Goal: Download file/media

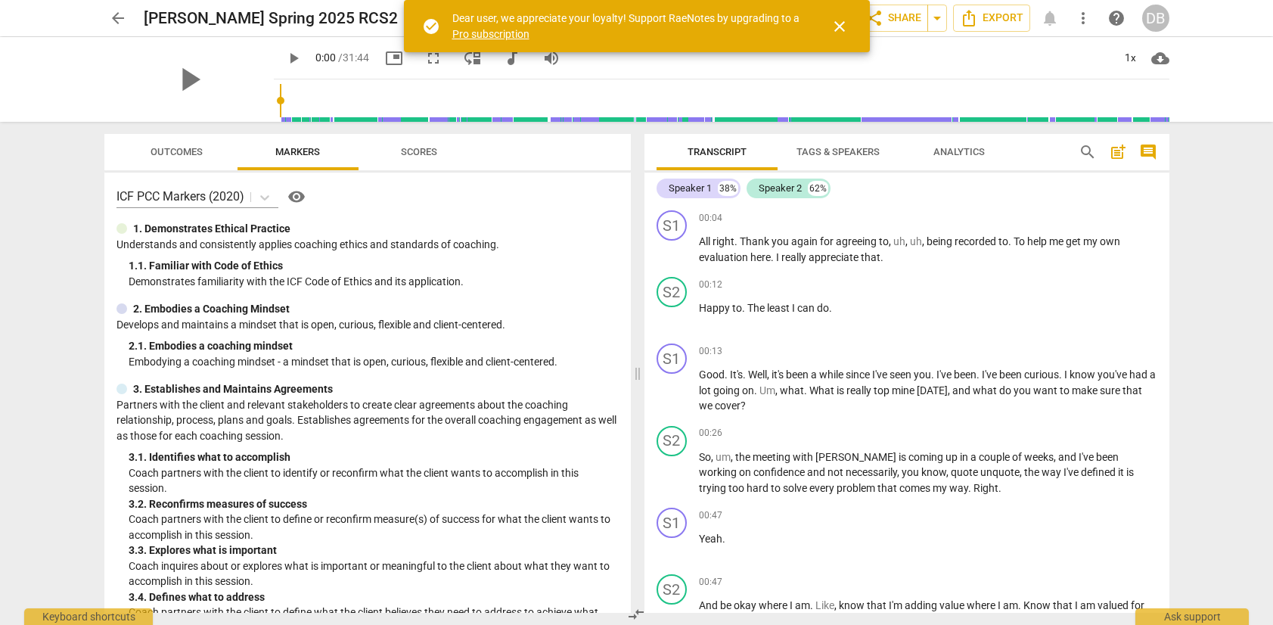
click at [838, 26] on span "close" at bounding box center [839, 26] width 18 height 18
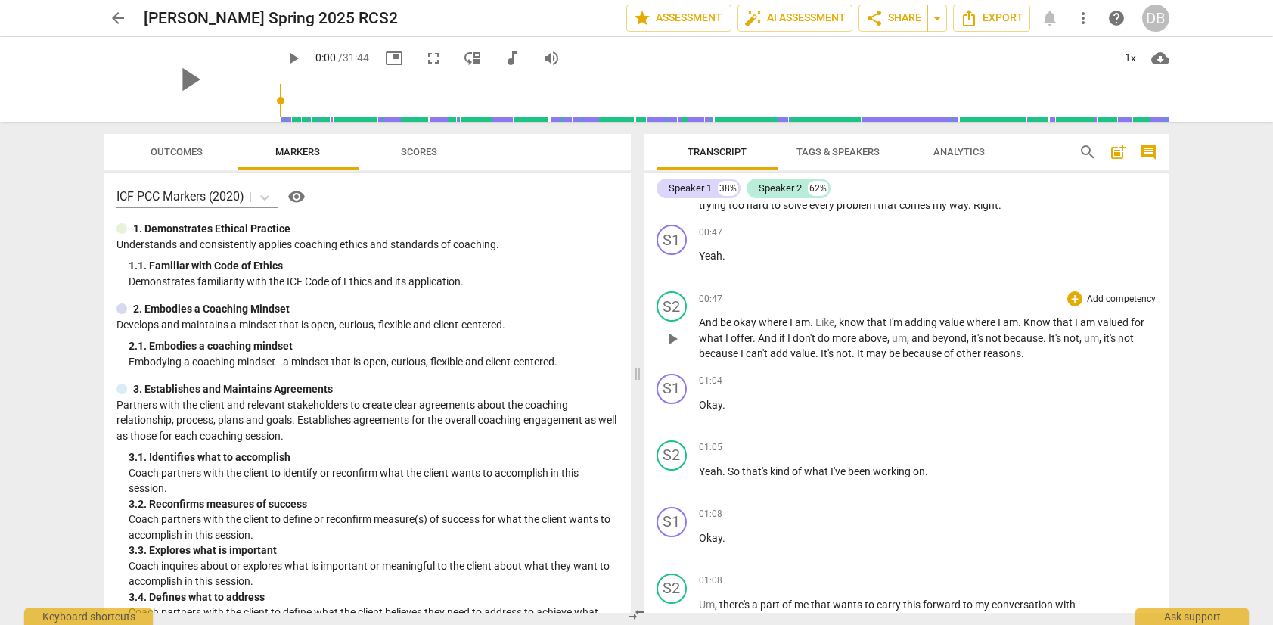
scroll to position [290, 0]
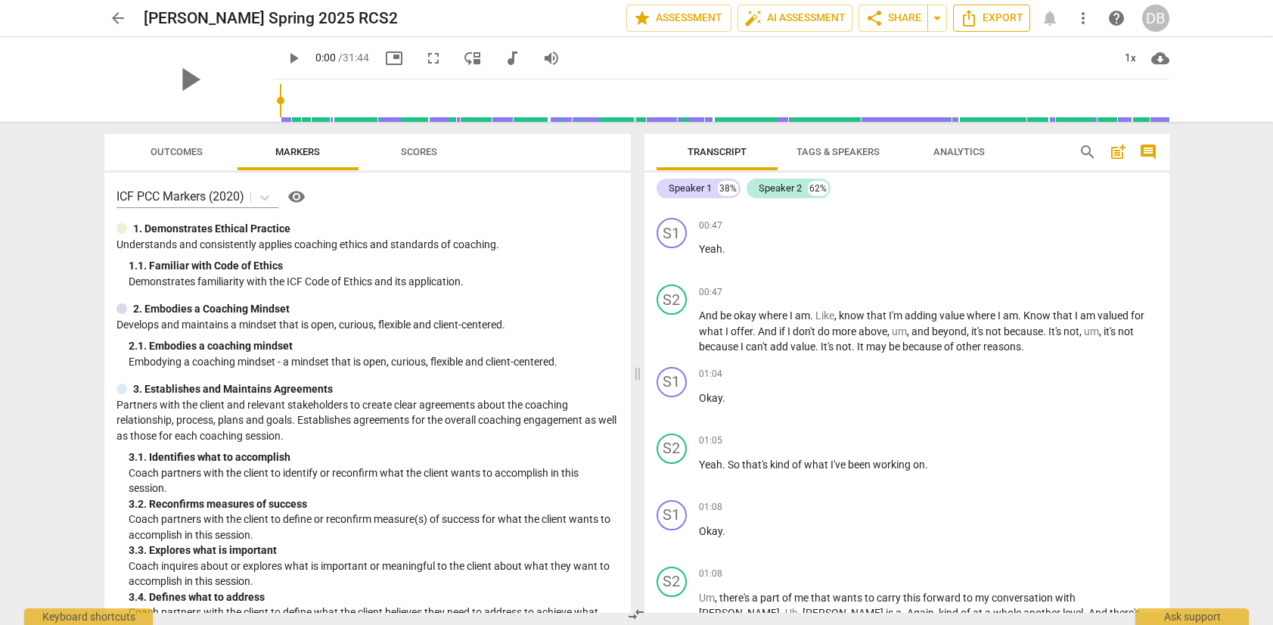
click at [997, 17] on span "Export" at bounding box center [992, 18] width 64 height 18
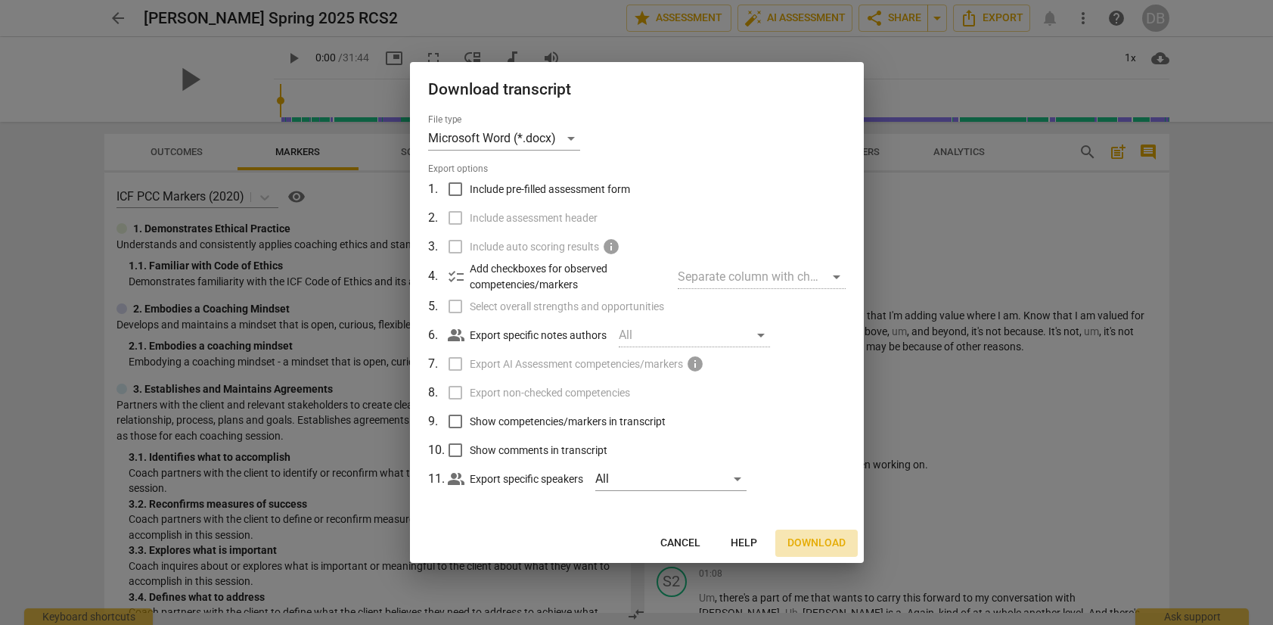
click at [796, 539] on span "Download" at bounding box center [816, 542] width 58 height 15
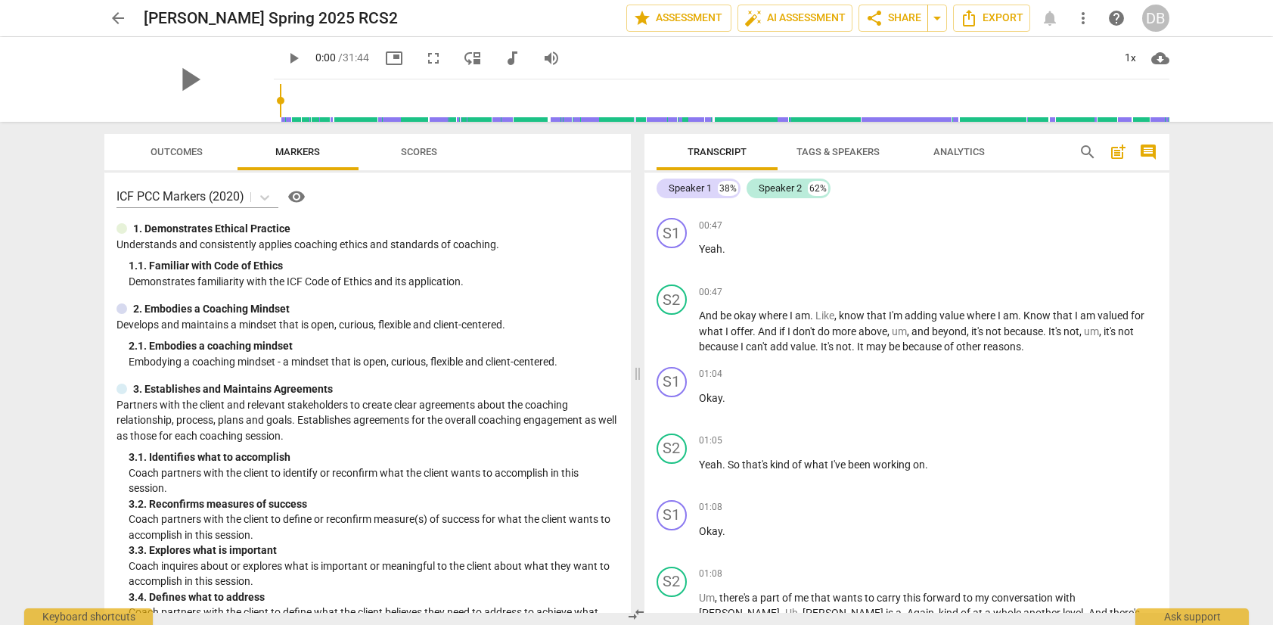
click at [826, 151] on span "Tags & Speakers" at bounding box center [837, 151] width 83 height 11
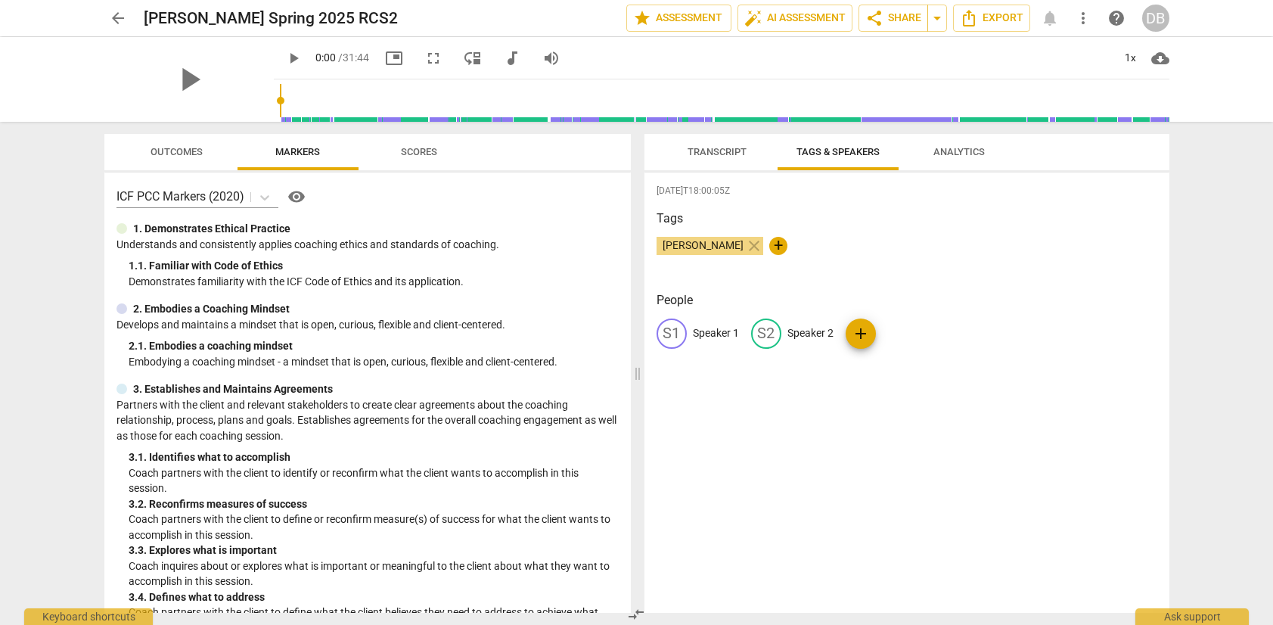
click at [671, 331] on div "S1" at bounding box center [671, 333] width 30 height 30
click at [722, 150] on span "Transcript" at bounding box center [716, 151] width 59 height 11
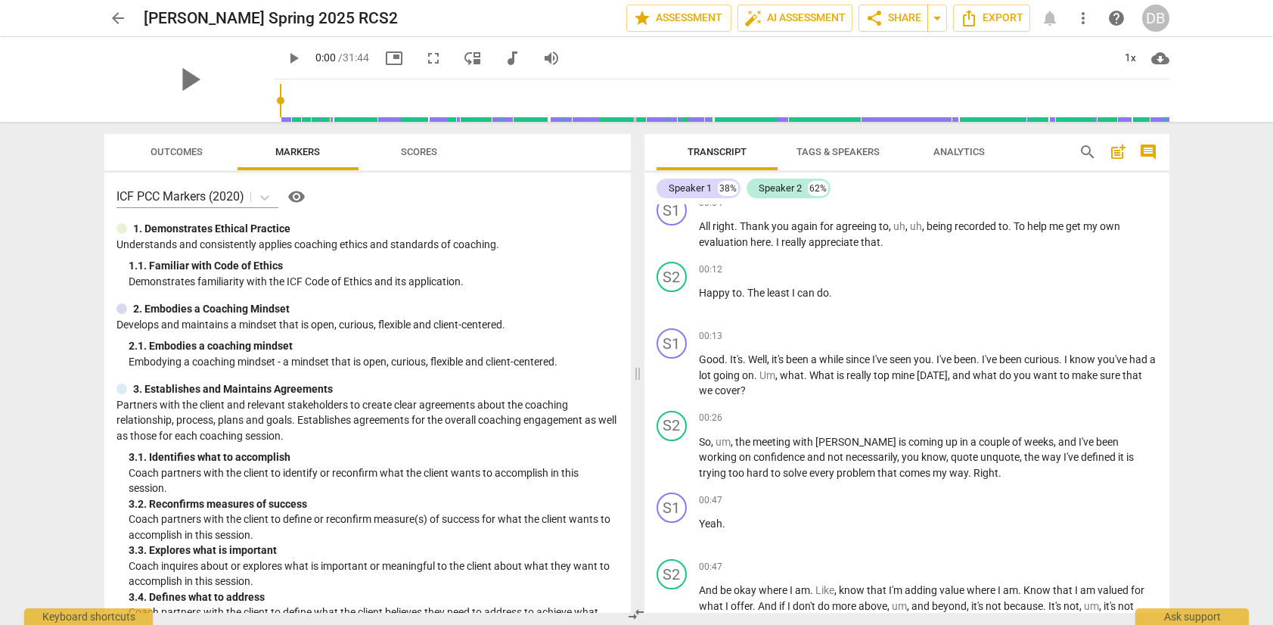
scroll to position [0, 0]
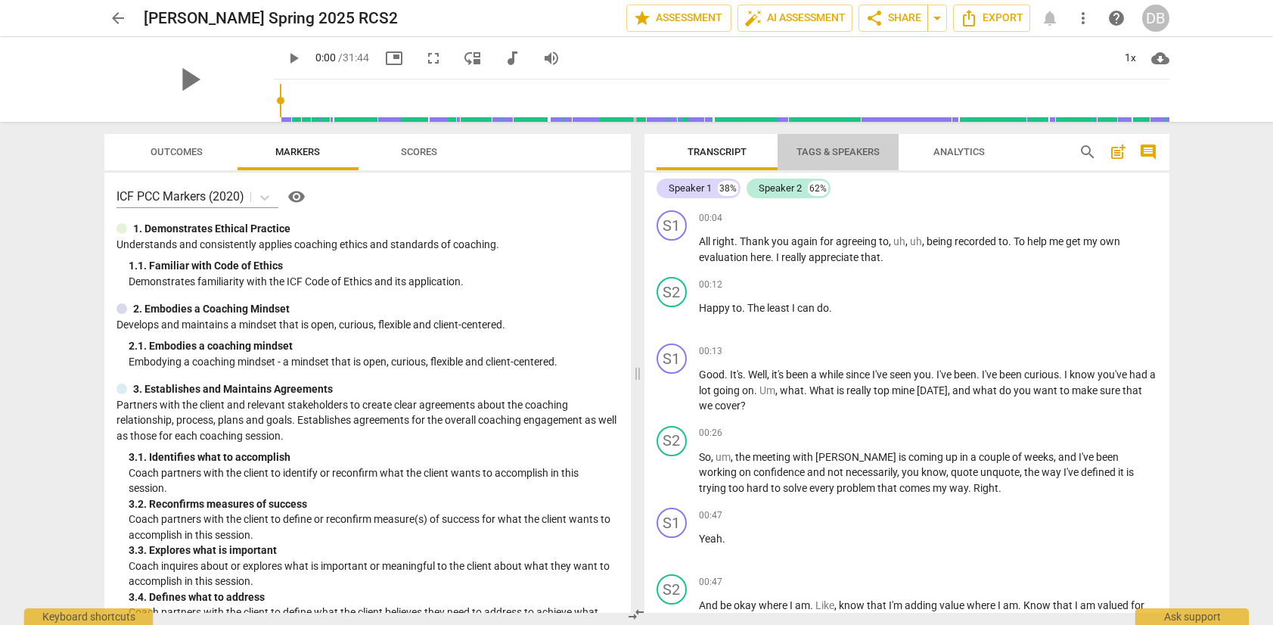
click at [837, 147] on span "Tags & Speakers" at bounding box center [837, 151] width 83 height 11
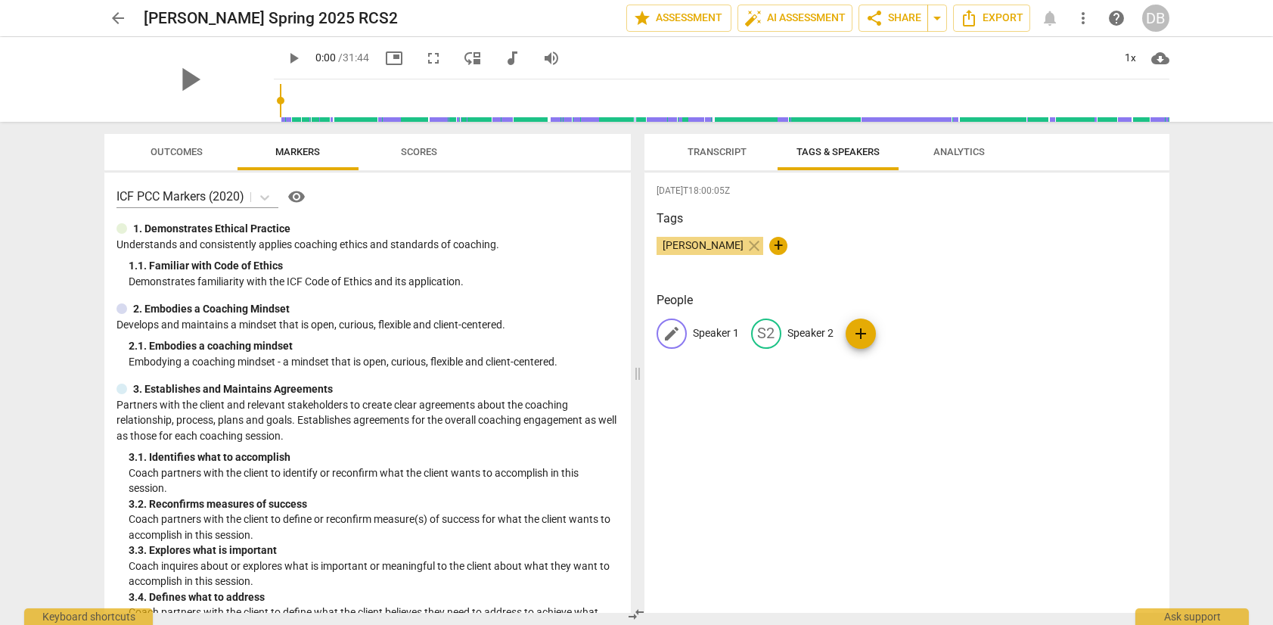
click at [712, 330] on p "Speaker 1" at bounding box center [716, 333] width 46 height 16
type input "DB"
click at [888, 326] on p "Speaker 2" at bounding box center [908, 333] width 46 height 16
type input "SK"
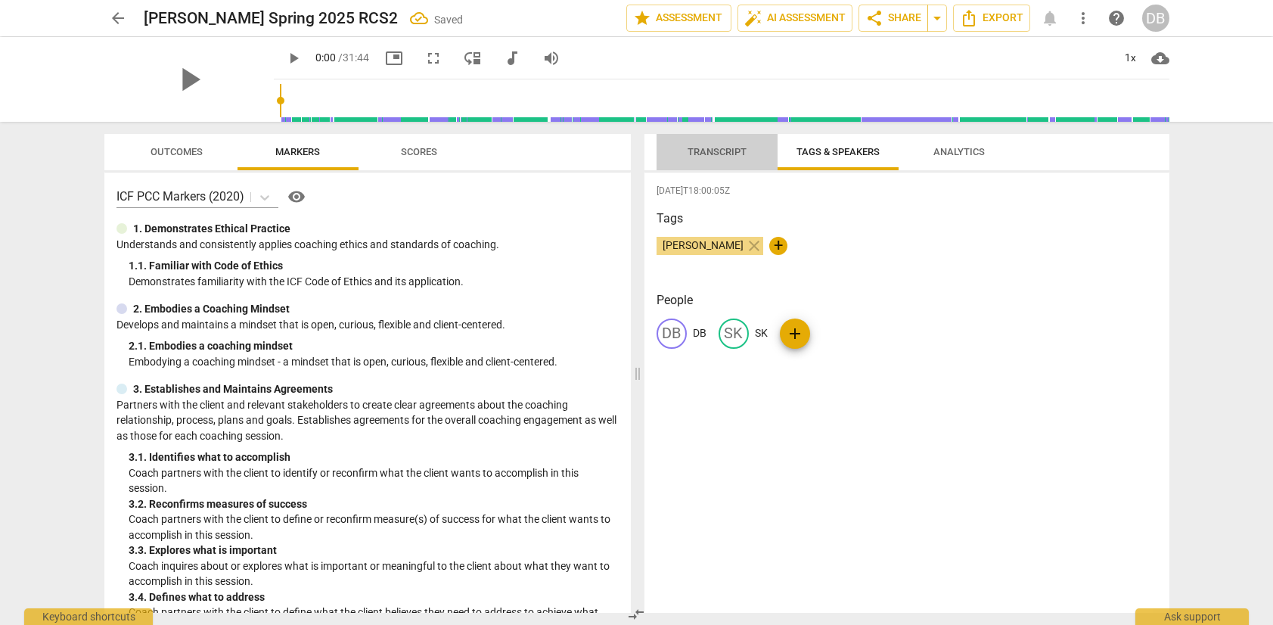
click at [716, 155] on span "Transcript" at bounding box center [716, 151] width 59 height 11
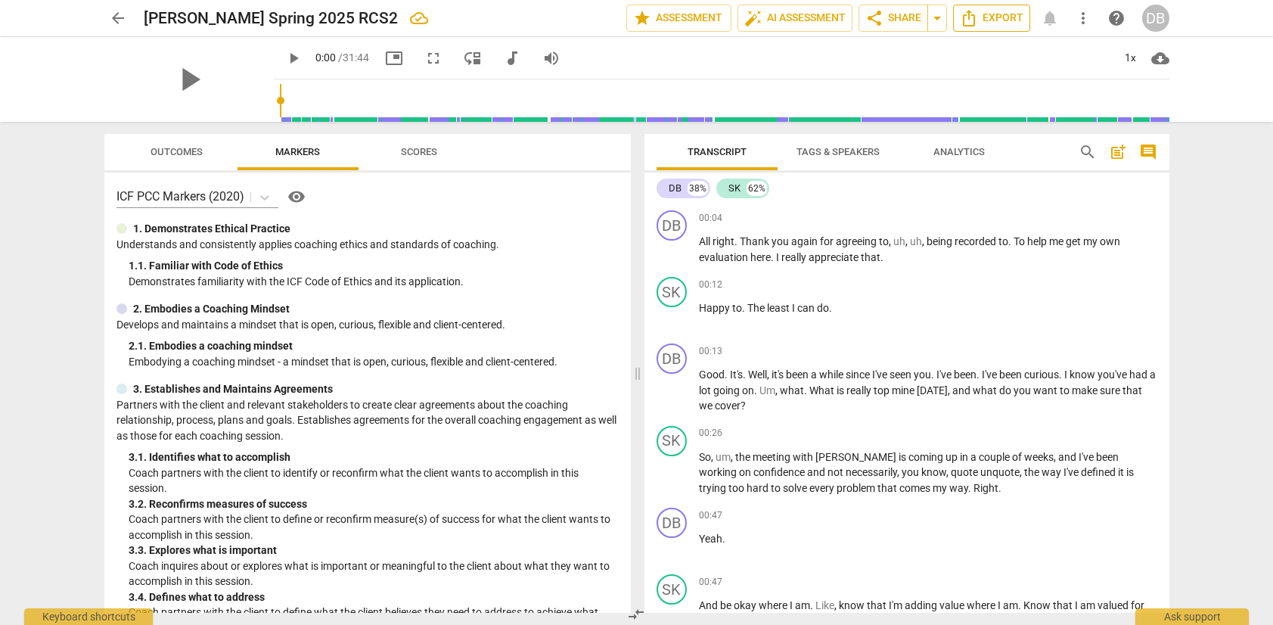
click at [1006, 20] on span "Export" at bounding box center [992, 18] width 64 height 18
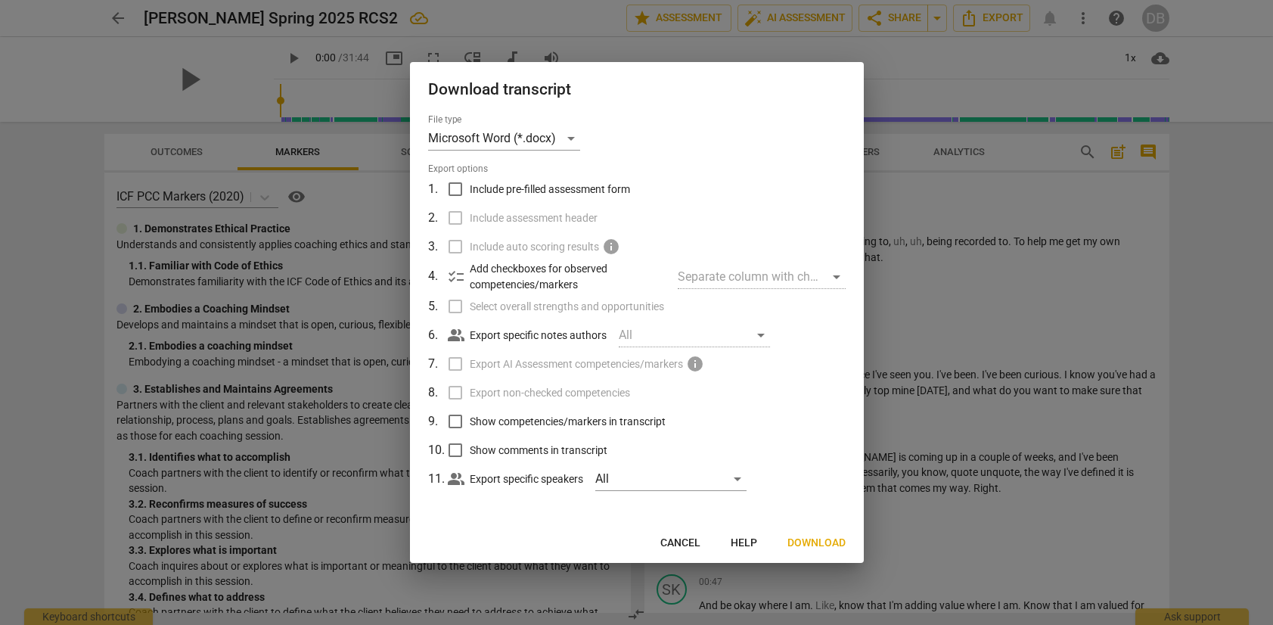
click at [808, 541] on span "Download" at bounding box center [816, 542] width 58 height 15
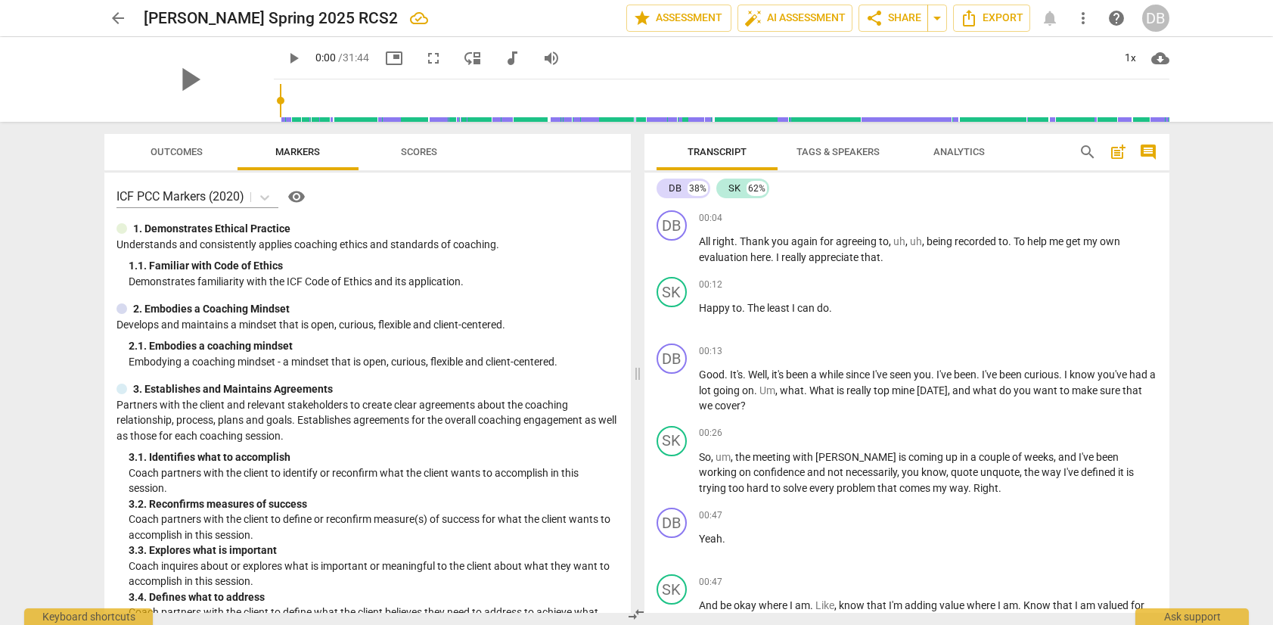
click at [1236, 302] on div "arrow_back [PERSON_NAME] Spring 2025 RCS2 edit star Assessment auto_fix_high AI…" at bounding box center [636, 312] width 1273 height 625
